Goal: Communication & Community: Answer question/provide support

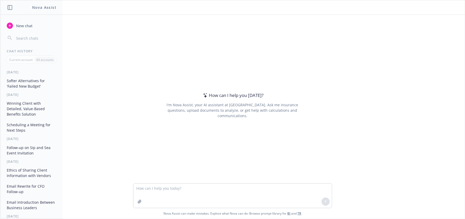
click at [153, 195] on textarea at bounding box center [232, 195] width 198 height 24
type textarea "reword this as benefits expert summarizing optiosn for client's exec team to ma…"
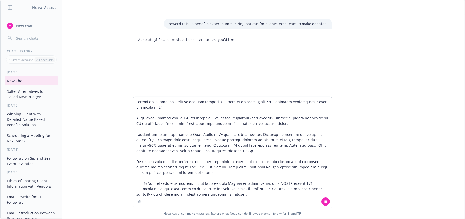
type textarea "Loremi dol sitamet co a elit se doeiusm tempori. U labore et doloremag ali 6000…"
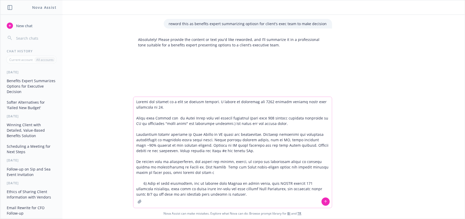
drag, startPoint x: 198, startPoint y: 147, endPoint x: 298, endPoint y: 176, distance: 104.6
click at [200, 147] on textarea at bounding box center [232, 152] width 198 height 111
drag, startPoint x: 321, startPoint y: 203, endPoint x: 345, endPoint y: 194, distance: 25.4
click at [321, 203] on button at bounding box center [325, 201] width 8 height 8
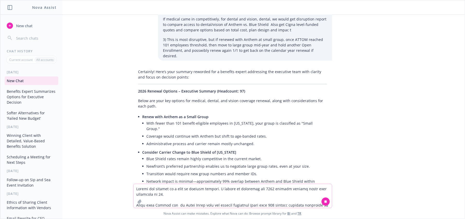
scroll to position [127, 0]
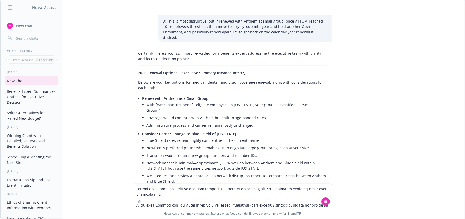
click at [182, 84] on p "Below are your key options for medical, dental, and vision coverage renewal, al…" at bounding box center [232, 84] width 188 height 11
click at [174, 82] on p "Below are your key options for medical, dental, and vision coverage renewal, al…" at bounding box center [232, 84] width 188 height 11
click at [252, 96] on p "Renew with Anthem as a Small Group" at bounding box center [234, 98] width 184 height 5
drag, startPoint x: 256, startPoint y: 84, endPoint x: 167, endPoint y: 57, distance: 93.1
click at [251, 82] on p "Below are your key options for medical, dental, and vision coverage renewal, al…" at bounding box center [232, 84] width 188 height 11
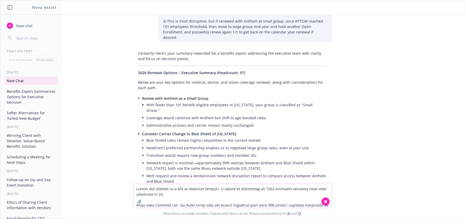
drag, startPoint x: 170, startPoint y: 72, endPoint x: 165, endPoint y: 72, distance: 5.7
click at [168, 72] on div "Certainly! Here’s your summary reworded for a benefits expert addressing the ex…" at bounding box center [232, 159] width 199 height 222
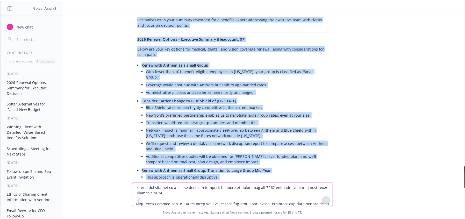
scroll to position [128, 0]
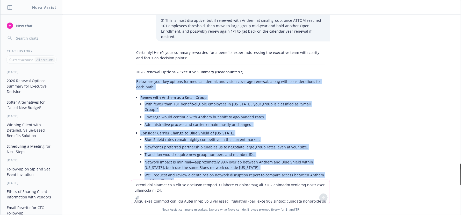
drag, startPoint x: 302, startPoint y: 153, endPoint x: 127, endPoint y: 71, distance: 192.9
click at [131, 71] on div "Certainly! Here’s your summary reworded for a benefits expert addressing the ex…" at bounding box center [230, 166] width 199 height 237
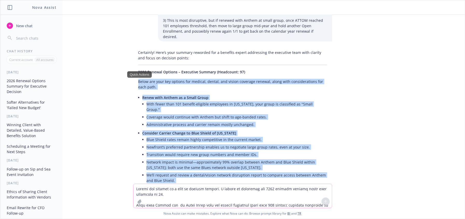
copy div "Lorem ips dolo sit ametcon adi elitsed, doeius, tem incidi utlabore etdolor, ma…"
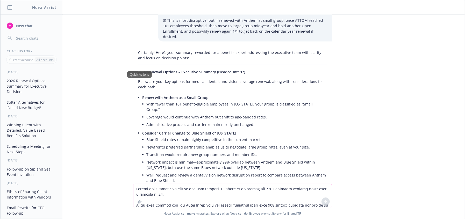
click at [199, 192] on textarea at bounding box center [232, 196] width 198 height 24
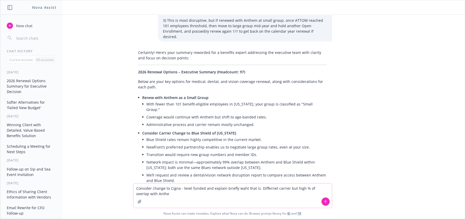
type textarea "Consider change to Cigna - level funded and explain briefly waht that is. Diffe…"
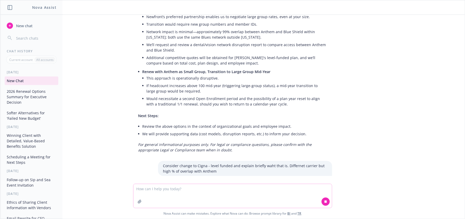
scroll to position [259, 0]
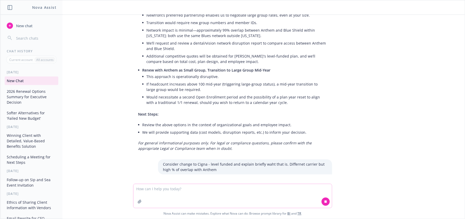
click at [189, 204] on textarea at bounding box center [232, 196] width 198 height 24
click at [187, 202] on textarea at bounding box center [232, 196] width 198 height 24
click at [170, 194] on textarea at bounding box center [232, 196] width 198 height 24
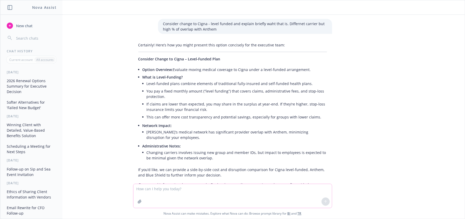
scroll to position [412, 0]
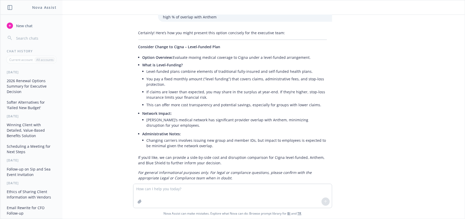
click at [148, 54] on li "Option Overview: Evaluate moving medical coverage to Cigna under a level-funded…" at bounding box center [234, 58] width 184 height 8
click at [177, 44] on span "Consider Change to Cigna – Level-Funded Plan" at bounding box center [179, 46] width 82 height 5
click at [171, 68] on li "Level-funded plans combine elements of traditional fully-insured and self-funde…" at bounding box center [237, 72] width 180 height 8
click at [157, 55] on span "Option Overview:" at bounding box center [157, 57] width 31 height 5
click at [191, 61] on li "What is Level-Funding? Level-funded plans combine elements of traditional fully…" at bounding box center [234, 85] width 184 height 48
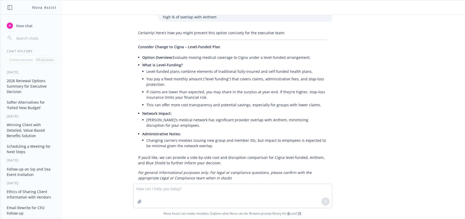
click at [165, 75] on li "You pay a fixed monthly amount (“level funding”) that covers claims, administra…" at bounding box center [237, 81] width 180 height 13
click at [171, 75] on li "You pay a fixed monthly amount (“level funding”) that covers claims, administra…" at bounding box center [237, 81] width 180 height 13
click at [201, 75] on li "You pay a fixed monthly amount (“level funding”) that covers claims, administra…" at bounding box center [237, 81] width 180 height 13
drag, startPoint x: 188, startPoint y: 74, endPoint x: 260, endPoint y: 74, distance: 72.5
click at [260, 75] on li "You pay a fixed monthly amount (“level funding”) that covers claims, administra…" at bounding box center [237, 81] width 180 height 13
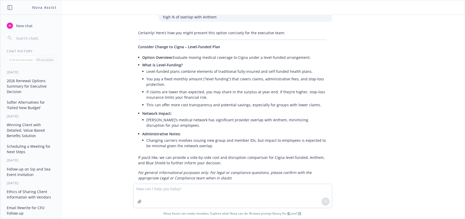
click at [255, 101] on li "This can offer more cost transparency and potential savings, especially for gro…" at bounding box center [237, 105] width 180 height 8
drag, startPoint x: 180, startPoint y: 88, endPoint x: 236, endPoint y: 79, distance: 56.9
click at [236, 88] on li "If claims are lower than expected, you may share in the surplus at year-end. If…" at bounding box center [237, 94] width 180 height 13
click at [247, 110] on li "Network Impact: Cigna’s medical network has significant provider overlap with A…" at bounding box center [234, 120] width 184 height 20
click at [181, 101] on li "This can offer more cost transparency and potential savings, especially for gro…" at bounding box center [237, 105] width 180 height 8
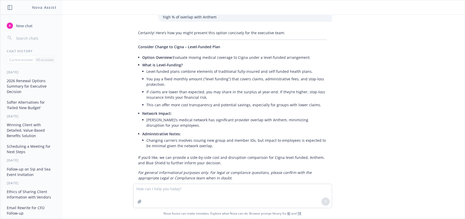
click at [153, 101] on li "This can offer more cost transparency and potential savings, especially for gro…" at bounding box center [237, 105] width 180 height 8
click at [178, 101] on li "This can offer more cost transparency and potential savings, especially for gro…" at bounding box center [237, 105] width 180 height 8
click at [204, 110] on li "Network Impact: Cigna’s medical network has significant provider overlap with A…" at bounding box center [234, 120] width 184 height 20
click at [185, 117] on li "[PERSON_NAME]’s medical network has significant provider overlap with Anthem, m…" at bounding box center [237, 122] width 180 height 13
click at [203, 117] on li "[PERSON_NAME]’s medical network has significant provider overlap with Anthem, m…" at bounding box center [237, 122] width 180 height 13
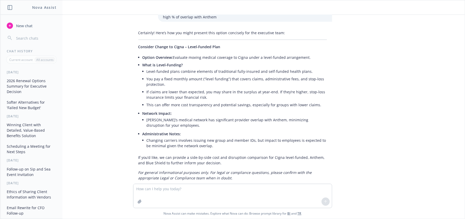
click at [366, 122] on div "reword this as benefits expert summarizing optiosn for client's exec team to ma…" at bounding box center [232, 99] width 464 height 169
click at [158, 131] on span "Administrative Notes:" at bounding box center [161, 133] width 39 height 5
click at [224, 136] on li "Changing carriers involves issuing new group and member IDs, but impact to empl…" at bounding box center [237, 142] width 180 height 13
click at [156, 136] on li "Changing carriers involves issuing new group and member IDs, but impact to empl…" at bounding box center [237, 142] width 180 height 13
click at [196, 136] on li "Changing carriers involves issuing new group and member IDs, but impact to empl…" at bounding box center [237, 142] width 180 height 13
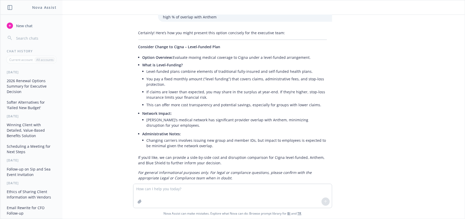
click at [182, 155] on p "If you’d like, we can provide a side-by-side cost and disruption comparison for…" at bounding box center [232, 160] width 188 height 11
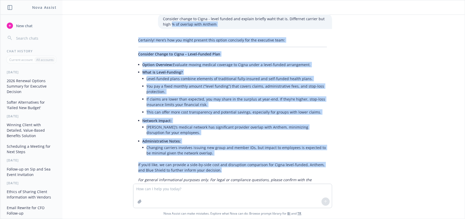
scroll to position [391, 0]
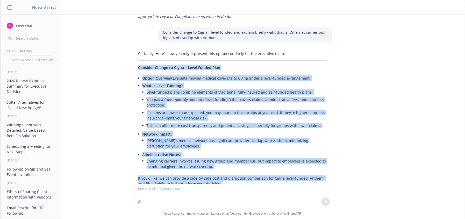
drag, startPoint x: 223, startPoint y: 151, endPoint x: 121, endPoint y: 61, distance: 135.9
click at [121, 61] on div "reword this as benefits expert summarizing optiosn for client's exec team to ma…" at bounding box center [232, 99] width 464 height 169
copy div "Loremips Dolors am Conse – Adipi-Elitse Doei Tempor Incididu: Utlabore etdolo m…"
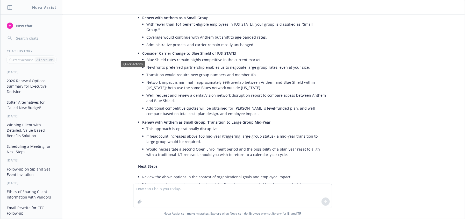
scroll to position [124, 0]
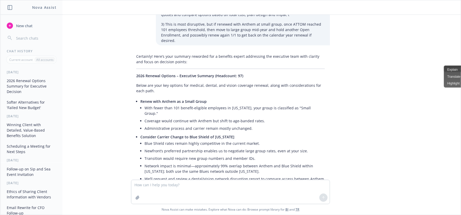
drag, startPoint x: 228, startPoint y: 119, endPoint x: 114, endPoint y: 73, distance: 122.5
click at [226, 133] on li "Consider Carrier Change to Blue Shield of [US_STATE] Blue Shield rates remain h…" at bounding box center [232, 167] width 184 height 69
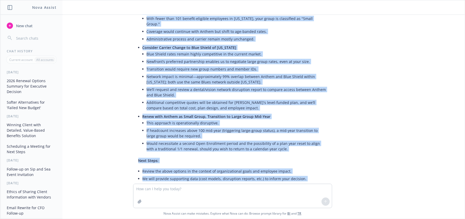
scroll to position [220, 0]
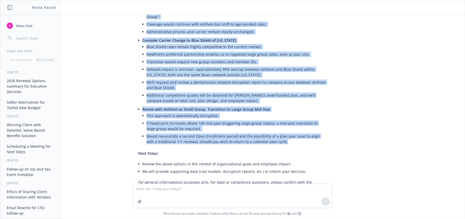
drag, startPoint x: 135, startPoint y: 69, endPoint x: 301, endPoint y: 133, distance: 178.6
click at [301, 133] on div "Certainly! Here’s your summary reworded for a benefits expert addressing the ex…" at bounding box center [232, 73] width 199 height 237
copy div "4446 Loremip Dolorsi – Ametconse Adipisc (Elitseddo: 96) Eiusm tem inci utl etd…"
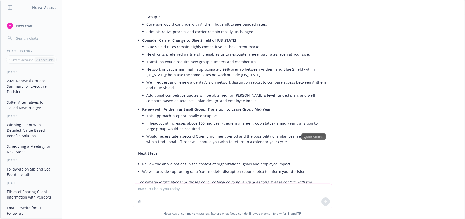
click at [190, 188] on textarea at bounding box center [232, 196] width 198 height 24
click at [169, 190] on textarea at bounding box center [232, 196] width 198 height 24
click at [200, 189] on textarea at bounding box center [232, 196] width 198 height 24
drag, startPoint x: 227, startPoint y: 55, endPoint x: 222, endPoint y: 55, distance: 4.9
click at [225, 66] on li "Network impact is minimal—approximately 99% overlap between Anthem and Blue Shi…" at bounding box center [237, 72] width 180 height 13
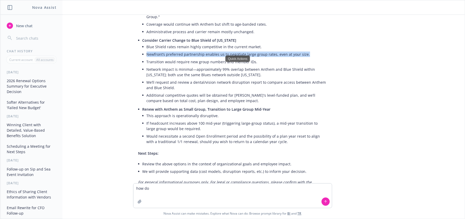
drag, startPoint x: 141, startPoint y: 41, endPoint x: 304, endPoint y: 42, distance: 163.1
click at [304, 42] on li "Consider Carrier Change to Blue Shield of [US_STATE] Blue Shield rates remain h…" at bounding box center [234, 71] width 184 height 69
copy li "Newfront’s preferred partnership enables us to negotiate large group rates, eve…"
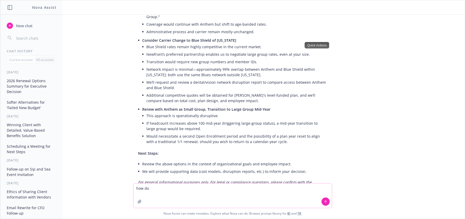
click at [149, 187] on textarea "how do" at bounding box center [232, 195] width 198 height 24
drag, startPoint x: 154, startPoint y: 187, endPoint x: 161, endPoint y: 190, distance: 7.5
click at [161, 190] on textarea "how do" at bounding box center [232, 195] width 198 height 24
paste textarea "Newfront’s preferred partnership enables us to negotiate large group rates, eve…"
type textarea "how do I reword this so it doesn't say large group rates, but instead - more co…"
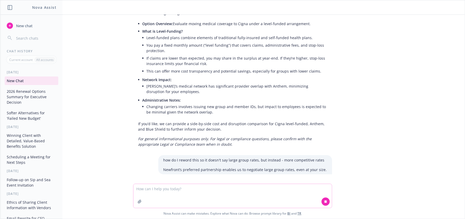
scroll to position [483, 0]
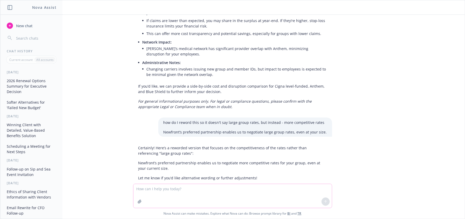
click at [226, 198] on textarea at bounding box center [232, 196] width 198 height 24
drag, startPoint x: 195, startPoint y: 194, endPoint x: 208, endPoint y: 188, distance: 14.7
click at [195, 194] on textarea at bounding box center [232, 196] width 198 height 24
click at [203, 194] on textarea at bounding box center [232, 196] width 198 height 24
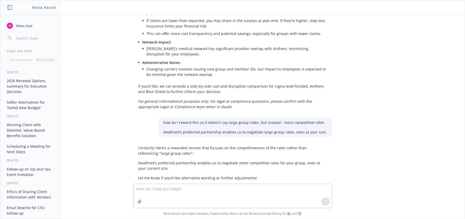
click at [203, 194] on textarea at bounding box center [232, 196] width 198 height 24
type textarea "no something different than above"
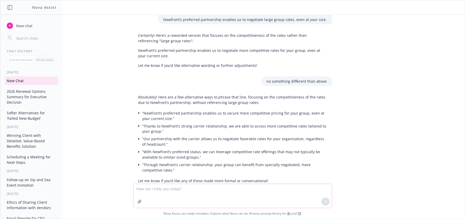
scroll to position [599, 0]
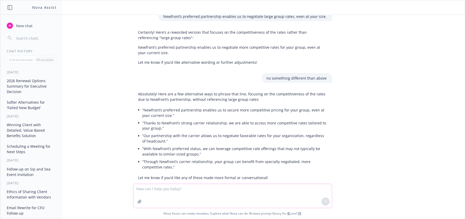
click at [175, 193] on textarea at bounding box center [232, 196] width 198 height 24
click at [169, 119] on li "“Thanks to Newfront’s strong carrier relationship, we are able to access more c…" at bounding box center [234, 125] width 184 height 13
click at [142, 119] on li "“Thanks to Newfront’s strong carrier relationship, we are able to access more c…" at bounding box center [234, 125] width 184 height 13
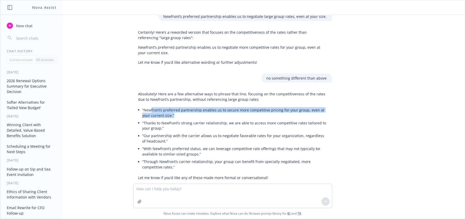
drag, startPoint x: 147, startPoint y: 99, endPoint x: 170, endPoint y: 102, distance: 23.4
click at [170, 106] on li "“Newfront’s preferred partnership enables us to secure more competitive pricing…" at bounding box center [234, 112] width 184 height 13
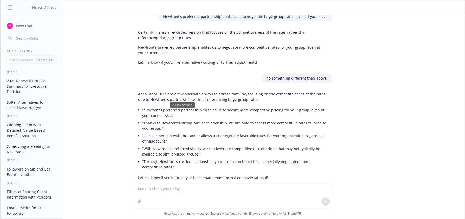
click at [175, 132] on li "“Our partnership with the carrier allows us to negotiate favorable rates for yo…" at bounding box center [234, 138] width 184 height 13
click at [155, 119] on li "“Thanks to Newfront’s strong carrier relationship, we are able to access more c…" at bounding box center [234, 125] width 184 height 13
click at [161, 132] on li "“Our partnership with the carrier allows us to negotiate favorable rates for yo…" at bounding box center [234, 138] width 184 height 13
click at [166, 119] on li "“Thanks to Newfront’s strong carrier relationship, we are able to access more c…" at bounding box center [234, 125] width 184 height 13
drag, startPoint x: 154, startPoint y: 140, endPoint x: 162, endPoint y: 139, distance: 8.5
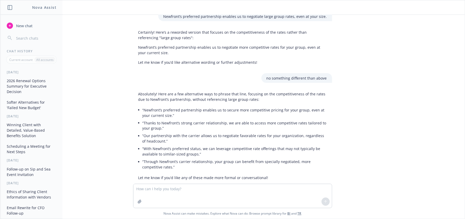
click at [154, 145] on li "“With Newfront’s preferred status, we can leverage competitive rate offerings t…" at bounding box center [234, 151] width 184 height 13
click at [193, 145] on li "“With Newfront’s preferred status, we can leverage competitive rate offerings t…" at bounding box center [234, 151] width 184 height 13
click at [194, 145] on li "“With Newfront’s preferred status, we can leverage competitive rate offerings t…" at bounding box center [234, 151] width 184 height 13
click at [169, 145] on li "“With Newfront’s preferred status, we can leverage competitive rate offerings t…" at bounding box center [234, 151] width 184 height 13
click at [194, 145] on li "“With Newfront’s preferred status, we can leverage competitive rate offerings t…" at bounding box center [234, 151] width 184 height 13
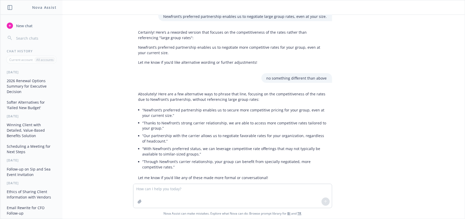
click at [171, 158] on li "“Through Newfront’s carrier relationship, your group can benefit from specially…" at bounding box center [234, 164] width 184 height 13
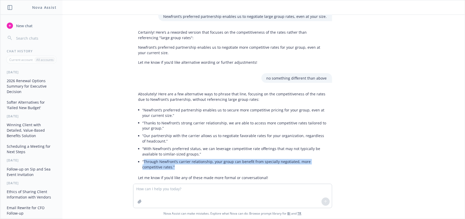
drag, startPoint x: 166, startPoint y: 157, endPoint x: 140, endPoint y: 152, distance: 26.7
click at [142, 158] on li "“Through Newfront’s carrier relationship, your group can benefit from specially…" at bounding box center [234, 164] width 184 height 13
copy li "Through Newfront’s carrier relationship, your group can benefit from specially …"
